Goal: Navigation & Orientation: Find specific page/section

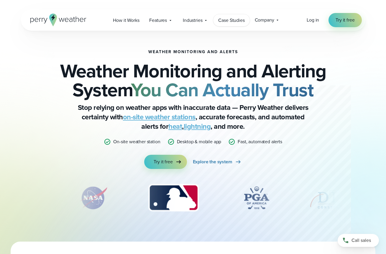
drag, startPoint x: 243, startPoint y: 37, endPoint x: 225, endPoint y: 23, distance: 23.3
click at [243, 35] on div "Weather Monitoring and Alerts Weather Monitoring and Alerting System You Can Ac…" at bounding box center [193, 136] width 344 height 211
click at [260, 50] on div "Weather Monitoring and Alerts Weather Monitoring and Alerting System You Can Ac…" at bounding box center [192, 109] width 285 height 119
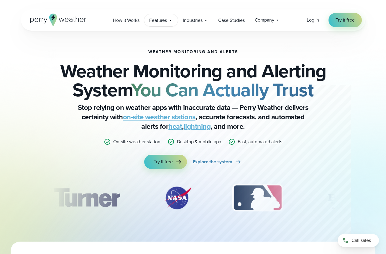
click at [171, 22] on icon at bounding box center [170, 20] width 5 height 5
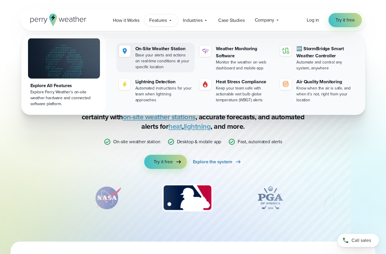
click at [158, 60] on div "Base your alerts and actions on real-time conditions at your specific location" at bounding box center [163, 61] width 57 height 18
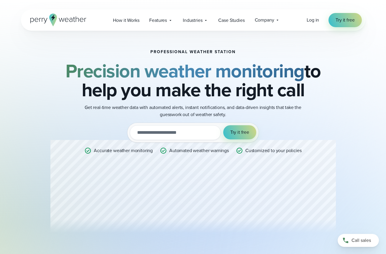
click at [170, 133] on input "email" at bounding box center [175, 132] width 91 height 15
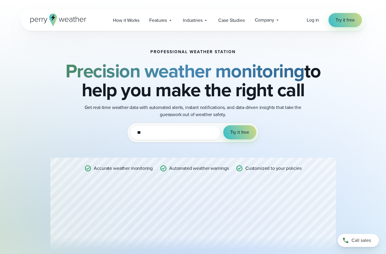
type input "*"
click at [273, 20] on span "Company" at bounding box center [264, 20] width 19 height 7
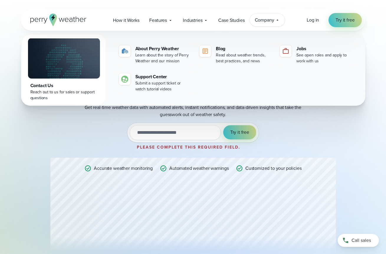
click at [312, 20] on span "Log in" at bounding box center [313, 20] width 12 height 7
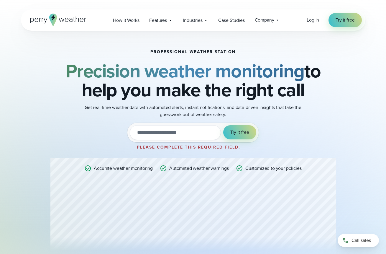
click at [319, 19] on span "Log in" at bounding box center [313, 20] width 12 height 7
